Goal: Find specific page/section: Find specific page/section

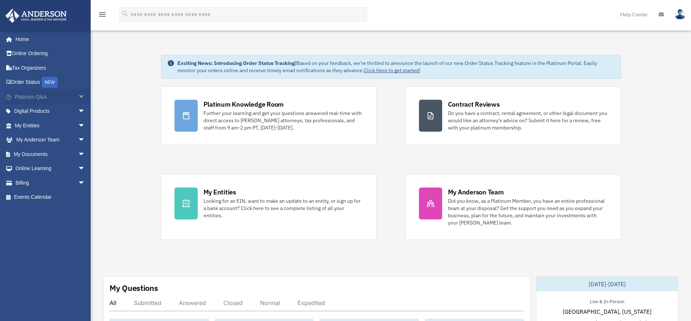
click at [31, 93] on link "Platinum Q&A arrow_drop_down" at bounding box center [50, 97] width 91 height 15
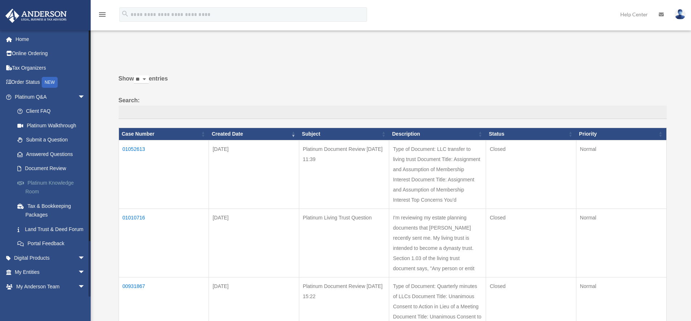
click at [34, 181] on link "Platinum Knowledge Room" at bounding box center [53, 187] width 86 height 23
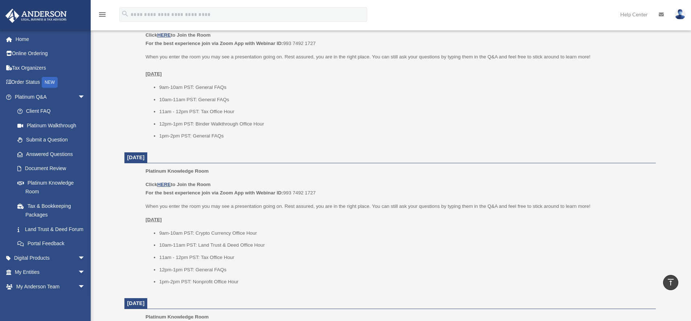
scroll to position [250, 0]
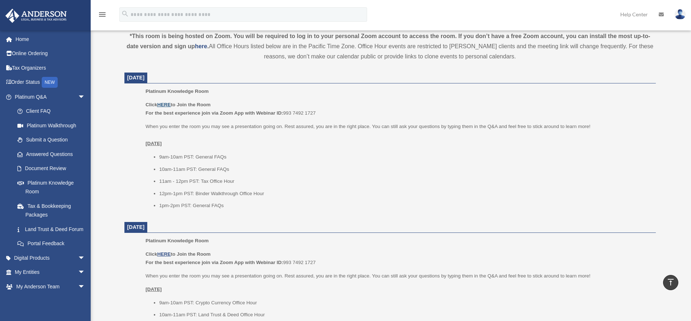
click at [167, 103] on u "HERE" at bounding box center [163, 104] width 13 height 5
drag, startPoint x: 286, startPoint y: 114, endPoint x: 321, endPoint y: 113, distance: 34.8
click at [321, 113] on p "Click HERE to Join the Room For the best experience join via Zoom App with Webi…" at bounding box center [398, 109] width 505 height 17
click at [166, 103] on u "HERE" at bounding box center [163, 104] width 13 height 5
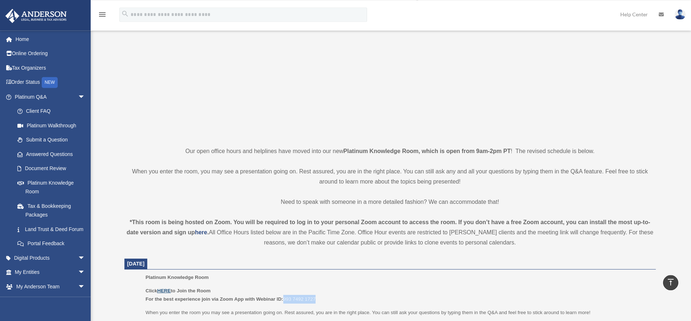
scroll to position [0, 0]
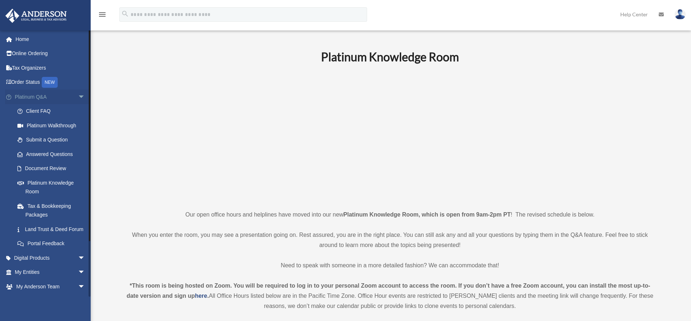
click at [78, 96] on span "arrow_drop_down" at bounding box center [85, 97] width 15 height 15
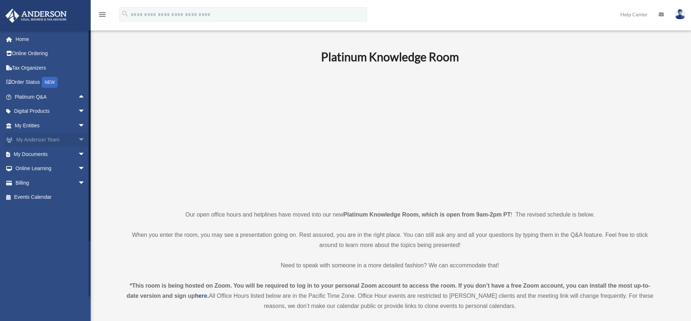
click at [78, 140] on span "arrow_drop_down" at bounding box center [85, 140] width 15 height 15
click at [60, 154] on link "My Anderson Team" at bounding box center [53, 154] width 86 height 15
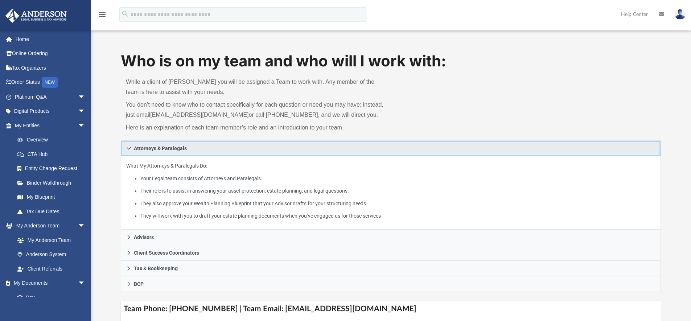
click at [148, 150] on span "Attorneys & Paralegals" at bounding box center [160, 148] width 53 height 5
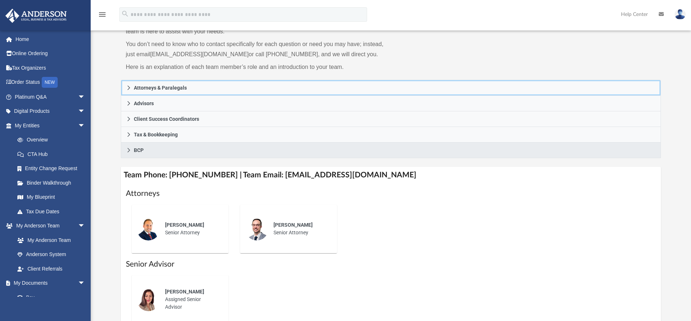
scroll to position [75, 0]
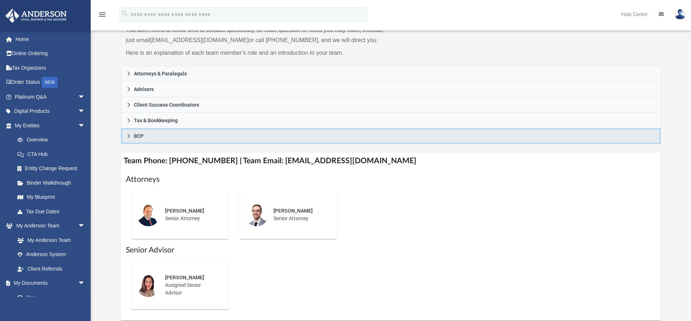
click at [139, 138] on span "BCP" at bounding box center [139, 136] width 10 height 5
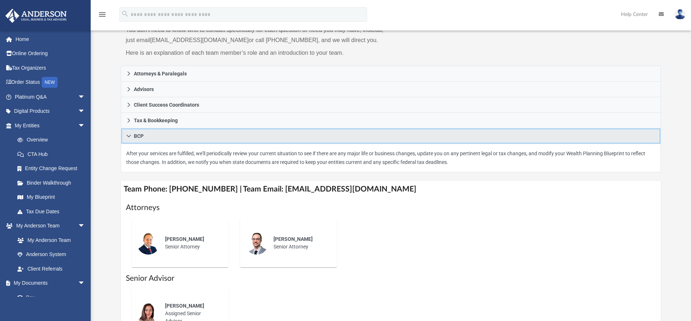
click at [139, 138] on span "BCP" at bounding box center [139, 136] width 10 height 5
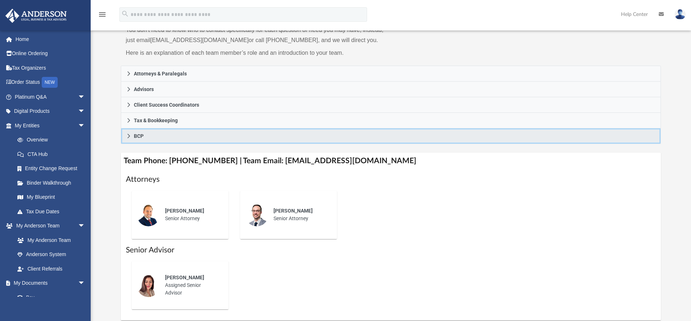
click at [139, 138] on span "BCP" at bounding box center [139, 136] width 10 height 5
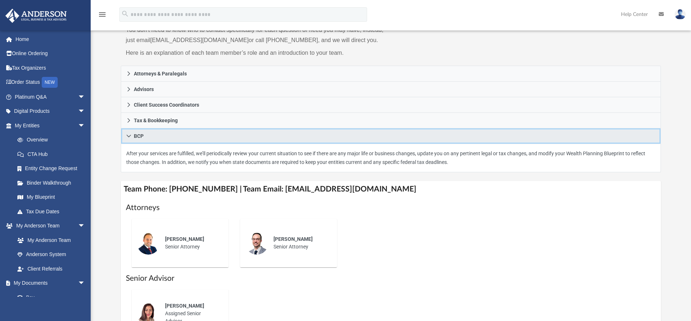
click at [139, 138] on span "BCP" at bounding box center [139, 136] width 10 height 5
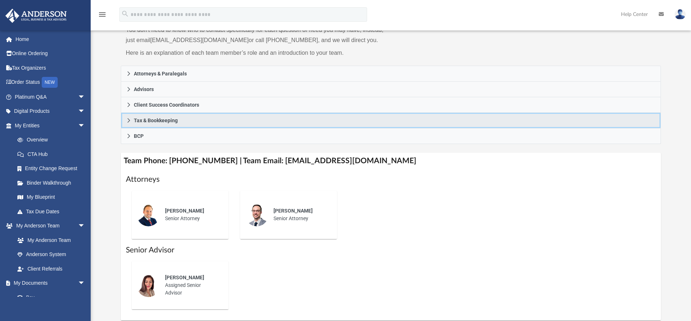
click at [140, 119] on span "Tax & Bookkeeping" at bounding box center [156, 120] width 44 height 5
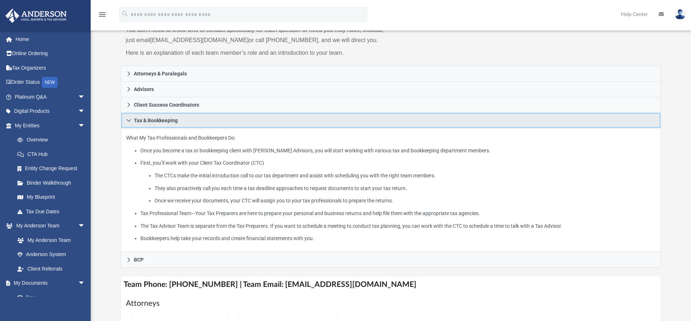
click at [140, 119] on span "Tax & Bookkeeping" at bounding box center [156, 120] width 44 height 5
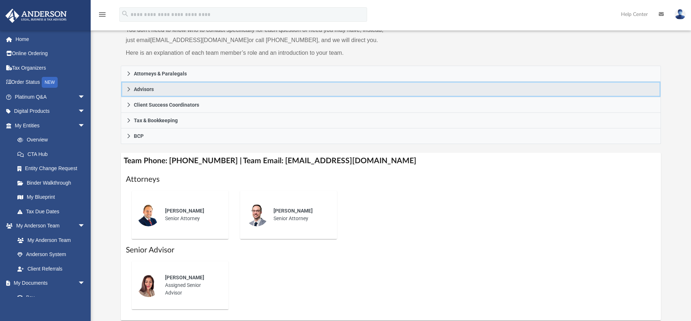
click at [140, 87] on span "Advisors" at bounding box center [144, 89] width 20 height 5
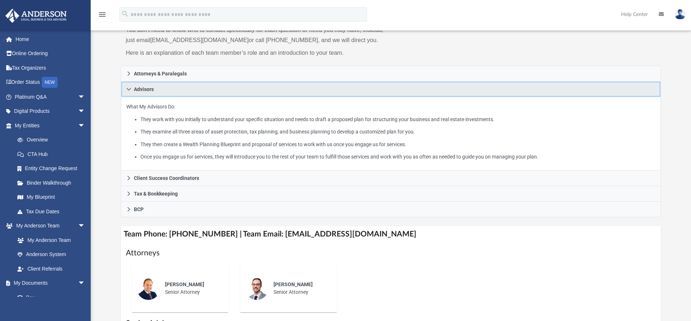
click at [140, 87] on span "Advisors" at bounding box center [144, 89] width 20 height 5
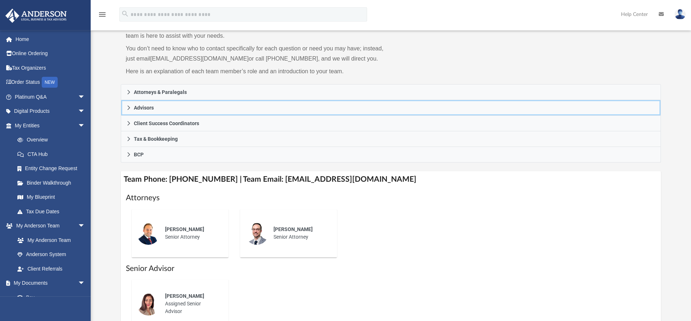
scroll to position [52, 0]
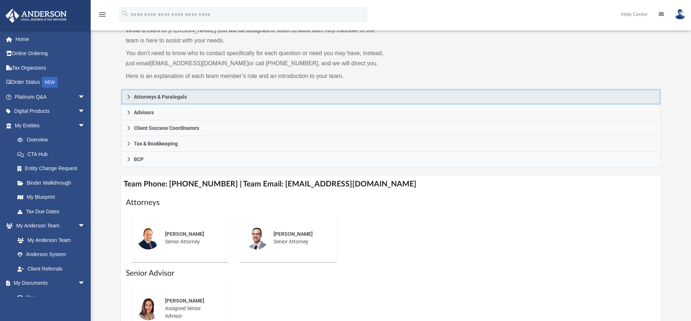
click at [152, 97] on span "Attorneys & Paralegals" at bounding box center [160, 96] width 53 height 5
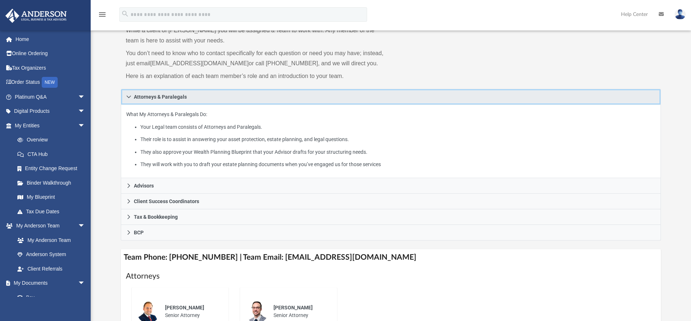
click at [152, 97] on span "Attorneys & Paralegals" at bounding box center [160, 96] width 53 height 5
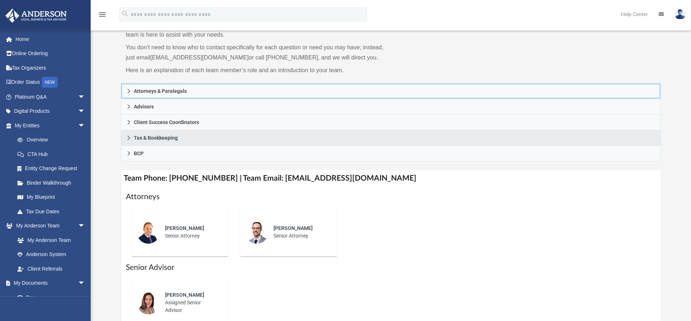
scroll to position [70, 0]
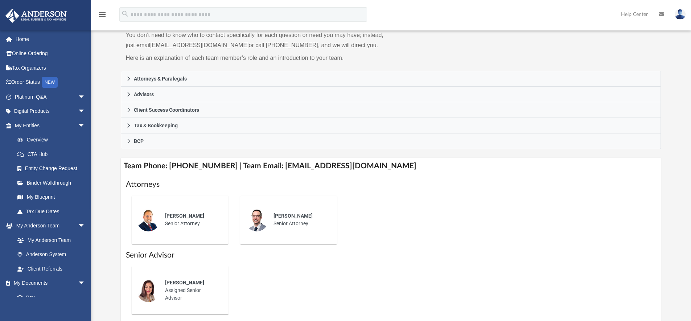
click at [681, 12] on img at bounding box center [680, 14] width 11 height 11
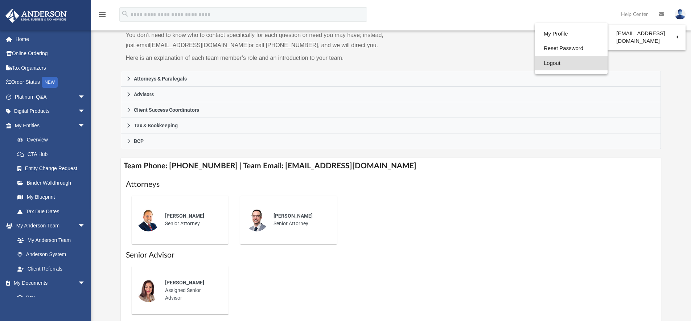
click at [552, 64] on link "Logout" at bounding box center [571, 63] width 73 height 15
